Goal: Communication & Community: Connect with others

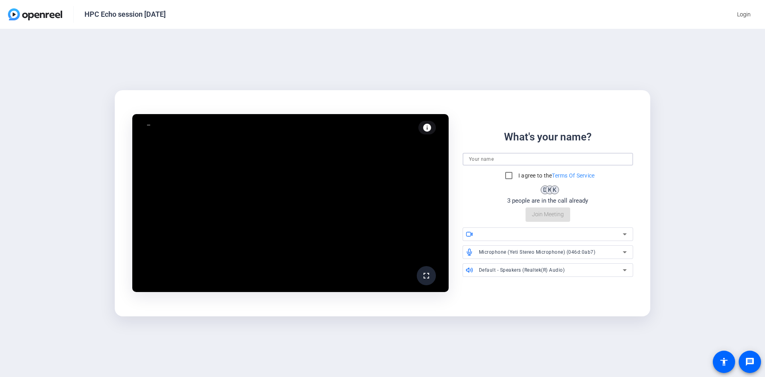
click at [504, 157] on input at bounding box center [548, 159] width 158 height 10
type input "[PERSON_NAME]"
click at [508, 174] on input "I agree to the Terms Of Service" at bounding box center [509, 175] width 16 height 16
checkbox input "true"
click at [510, 216] on span "Join Meeting" at bounding box center [548, 214] width 32 height 8
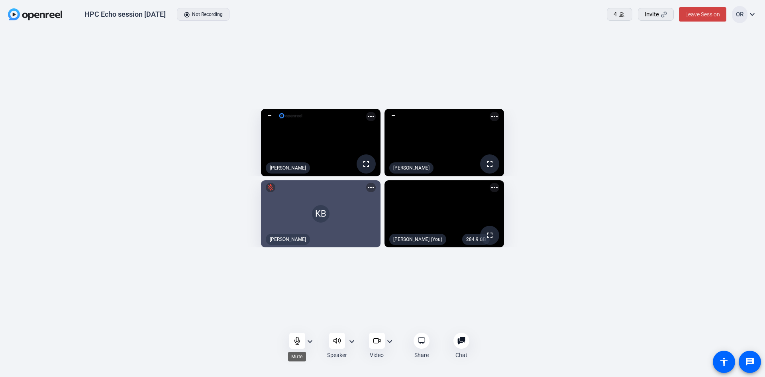
click at [299, 233] on icon at bounding box center [297, 340] width 8 height 8
click at [300, 233] on icon at bounding box center [297, 340] width 8 height 8
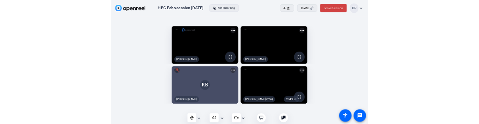
scroll to position [8, 0]
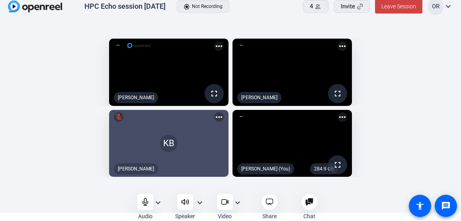
click at [0, 213] on html "Accessibility Screen-Reader Guide, Feedback, and Issue Reporting | New window H…" at bounding box center [230, 102] width 461 height 221
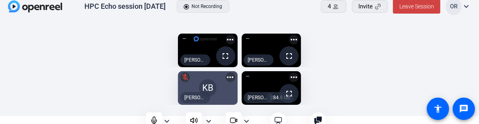
click at [340, 76] on openreel-capture-lite-video-stream "284.9 GB fullscreen [PERSON_NAME] (You) more_horiz" at bounding box center [355, 87] width 226 height 33
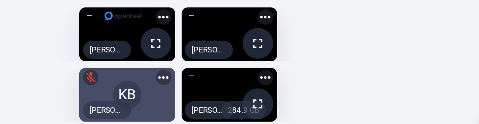
click at [292, 74] on mat-icon "more_horiz" at bounding box center [294, 77] width 10 height 10
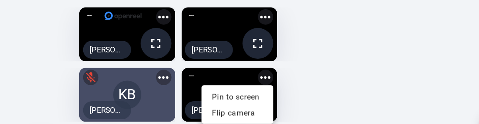
click at [312, 75] on div at bounding box center [239, 62] width 479 height 124
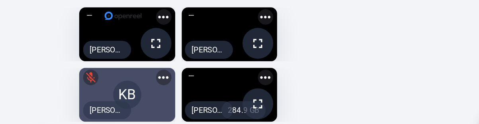
click at [246, 75] on div at bounding box center [248, 76] width 8 height 8
click at [248, 75] on div at bounding box center [248, 76] width 8 height 8
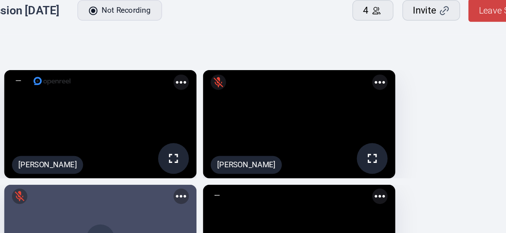
scroll to position [6, 0]
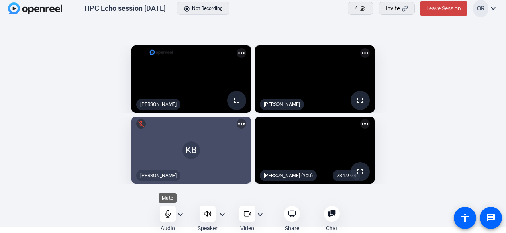
click at [170, 216] on icon at bounding box center [168, 214] width 8 height 8
click at [164, 216] on icon at bounding box center [168, 214] width 8 height 8
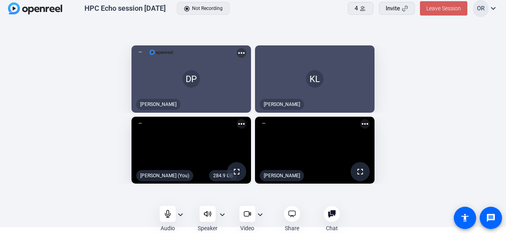
click at [444, 10] on span "Leave Session" at bounding box center [443, 8] width 35 height 6
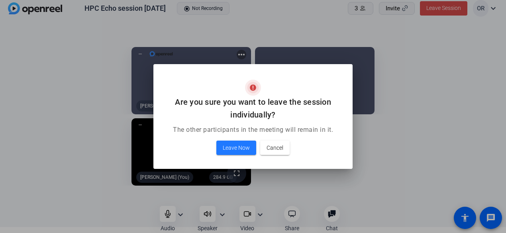
click at [238, 149] on span "Leave Now" at bounding box center [236, 148] width 27 height 10
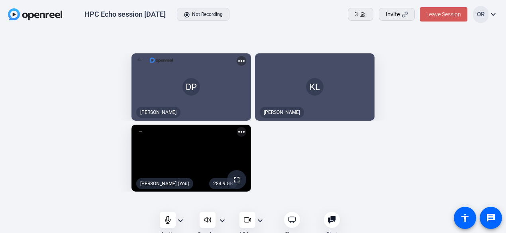
scroll to position [6, 0]
